Goal: Check status: Check status

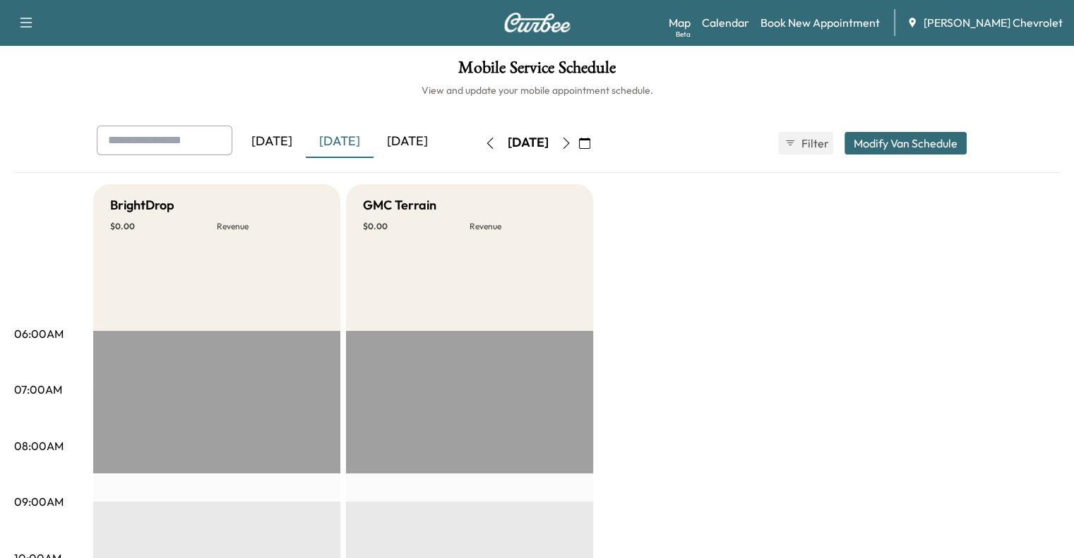
click at [373, 146] on div "[DATE]" at bounding box center [407, 142] width 68 height 32
click at [306, 141] on div "[DATE]" at bounding box center [340, 142] width 68 height 32
click at [373, 138] on div "[DATE]" at bounding box center [407, 142] width 68 height 32
click at [373, 140] on div "[DATE]" at bounding box center [407, 142] width 68 height 32
click at [306, 140] on div "[DATE]" at bounding box center [340, 142] width 68 height 32
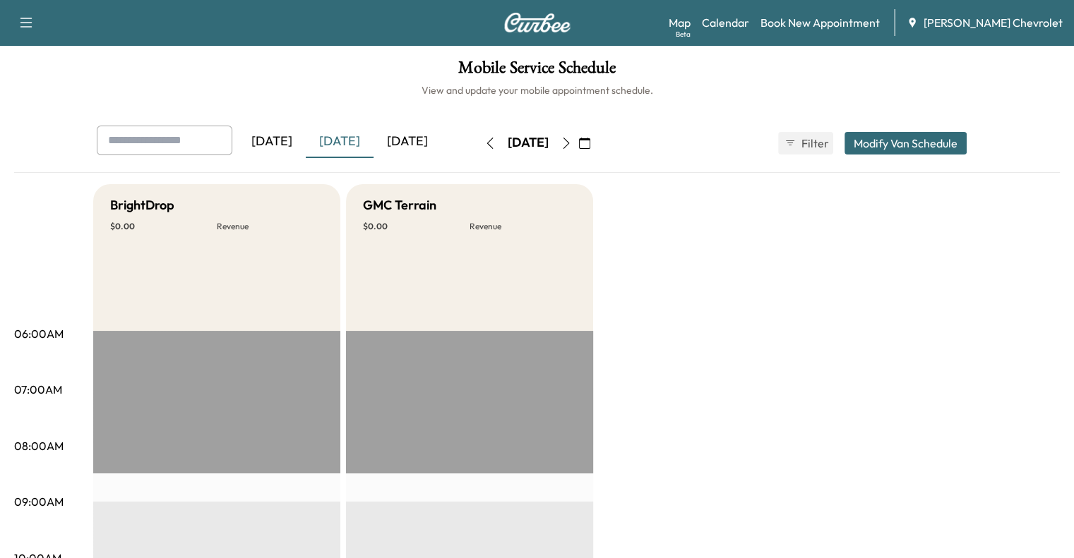
click at [373, 139] on div "[DATE]" at bounding box center [407, 142] width 68 height 32
